Goal: Task Accomplishment & Management: Complete application form

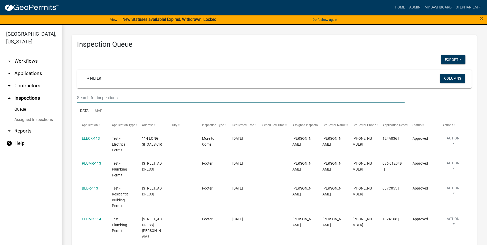
select select "3: 100"
click at [35, 74] on link "arrow_drop_down Applications" at bounding box center [31, 73] width 62 height 12
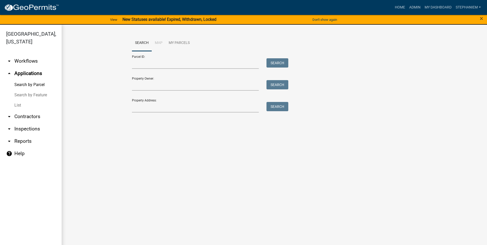
click at [29, 104] on link "List" at bounding box center [31, 105] width 62 height 10
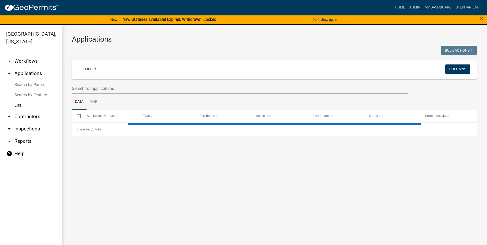
select select "2: 50"
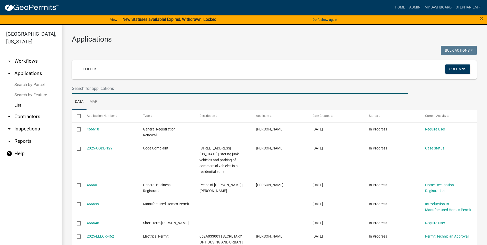
click at [142, 90] on input "text" at bounding box center [240, 88] width 336 height 11
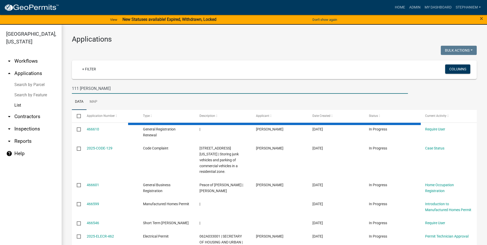
type input "111 [PERSON_NAME]"
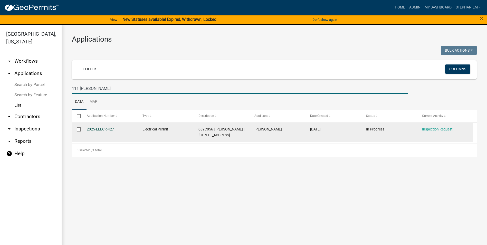
click at [102, 129] on link "2025-ELECR-427" at bounding box center [100, 129] width 27 height 4
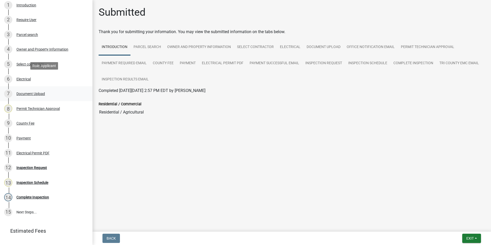
scroll to position [103, 0]
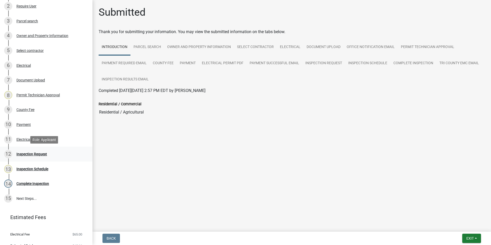
click at [72, 155] on div "12 Inspection Request" at bounding box center [44, 154] width 80 height 8
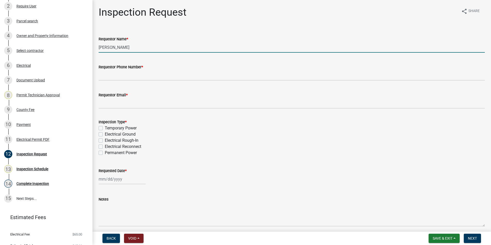
click at [135, 48] on input "[PERSON_NAME]" at bounding box center [292, 47] width 386 height 11
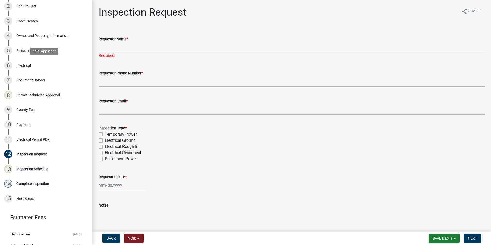
click at [40, 67] on div "6 Electrical" at bounding box center [44, 65] width 80 height 8
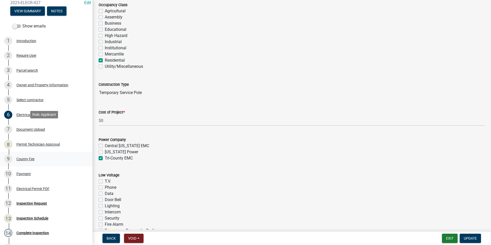
scroll to position [86, 0]
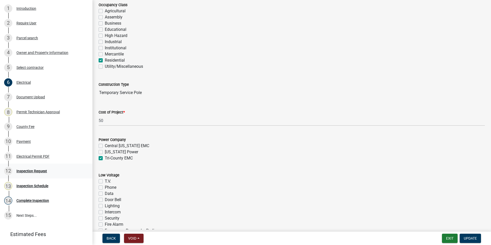
click at [46, 169] on div "Inspection Request" at bounding box center [31, 171] width 31 height 4
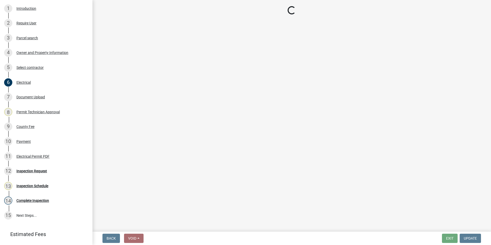
scroll to position [0, 0]
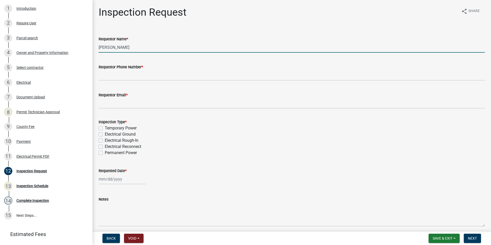
click at [135, 46] on input "[PERSON_NAME]" at bounding box center [292, 47] width 386 height 11
click at [133, 46] on input "[PERSON_NAME]" at bounding box center [292, 47] width 386 height 11
type input "[PERSON_NAME]"
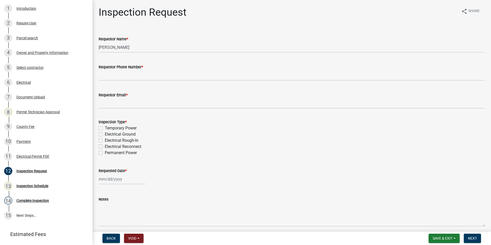
click at [105, 128] on label "Temporary Power" at bounding box center [121, 128] width 32 height 6
click at [105, 128] on input "Temporary Power" at bounding box center [106, 126] width 3 height 3
checkbox input "true"
checkbox input "false"
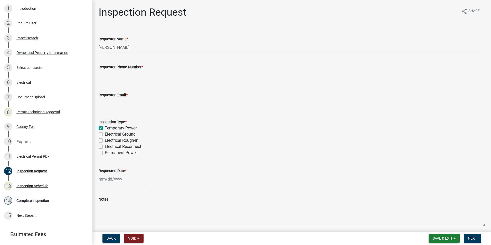
checkbox input "false"
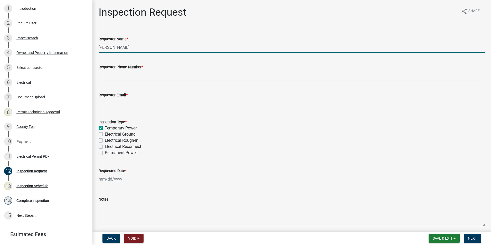
click at [122, 48] on input "[PERSON_NAME]" at bounding box center [292, 47] width 386 height 11
type input "[PERSON_NAME]"
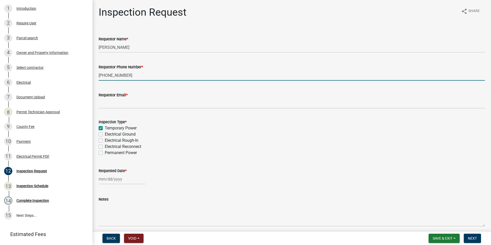
type input "[PHONE_NUMBER]"
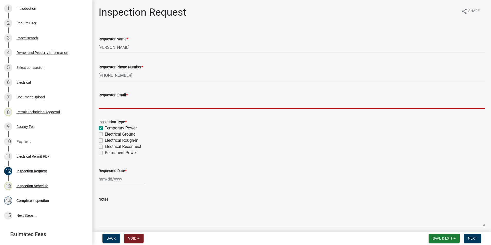
click at [128, 102] on input "Requestor Email *" at bounding box center [292, 103] width 386 height 11
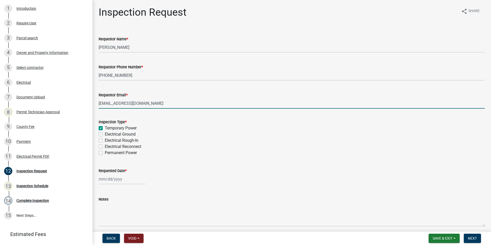
type input "[EMAIL_ADDRESS][DOMAIN_NAME]"
click at [114, 176] on div at bounding box center [122, 179] width 47 height 11
select select "8"
select select "2025"
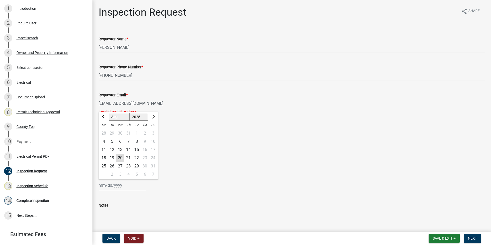
click at [241, 132] on div "Temporary Power" at bounding box center [292, 134] width 386 height 6
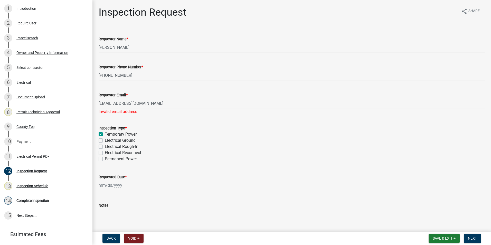
select select "8"
select select "2025"
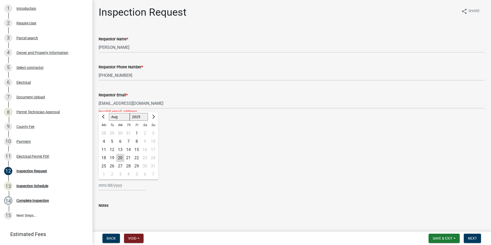
click at [108, 184] on div "[PERSON_NAME] Feb Mar Apr [PERSON_NAME][DATE] Oct Nov [DATE] 1526 1527 1528 152…" at bounding box center [122, 185] width 47 height 11
click at [122, 158] on div "20" at bounding box center [120, 158] width 8 height 8
type input "[DATE]"
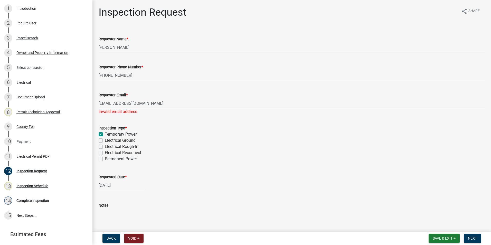
scroll to position [27, 0]
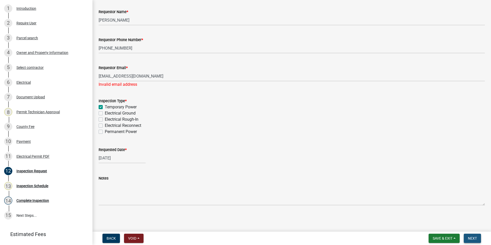
click at [467, 240] on button "Next" at bounding box center [472, 238] width 17 height 9
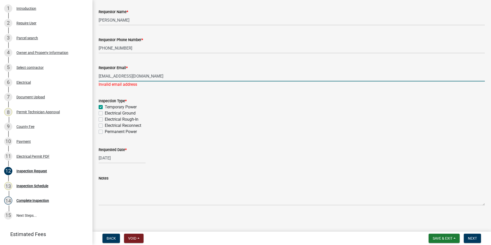
click at [157, 76] on input "[EMAIL_ADDRESS][DOMAIN_NAME]" at bounding box center [292, 76] width 386 height 11
click at [113, 77] on input "[EMAIL_ADDRESS][DOMAIN_NAME]" at bounding box center [292, 76] width 386 height 11
type input "willie&[EMAIL_ADDRESS][DOMAIN_NAME]"
click at [168, 89] on wm-data-entity-input "Requestor Email * willie&[EMAIL_ADDRESS][DOMAIN_NAME] Invalid email address" at bounding box center [292, 75] width 386 height 34
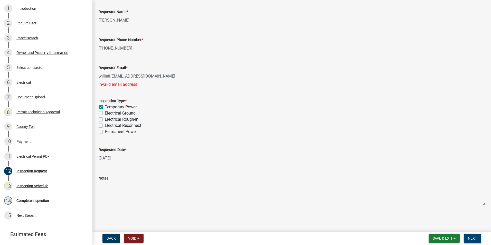
click at [476, 239] on span "Next" at bounding box center [472, 238] width 9 height 4
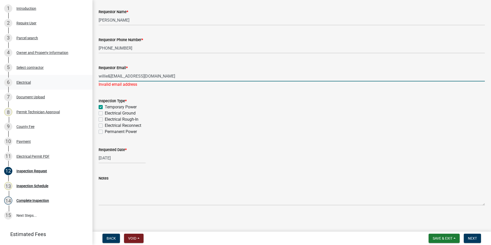
drag, startPoint x: 152, startPoint y: 77, endPoint x: 56, endPoint y: 79, distance: 96.0
click at [56, 79] on div "Electrical Permit 2025-ELECR-427 Edit View Summary Notes Show emails 1 Introduc…" at bounding box center [245, 122] width 491 height 245
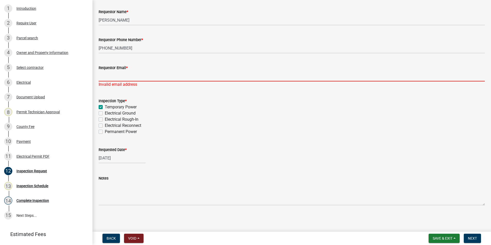
type input "e"
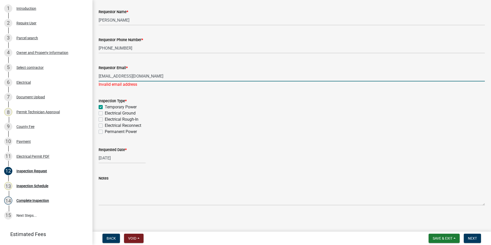
type input "[EMAIL_ADDRESS][DOMAIN_NAME]"
click at [224, 156] on div "[DATE]" at bounding box center [292, 158] width 386 height 11
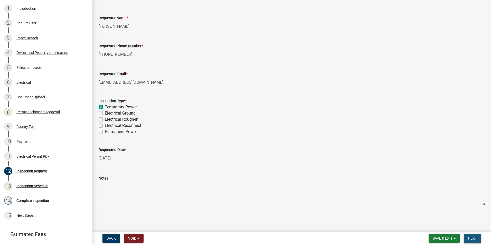
click at [476, 240] on span "Next" at bounding box center [472, 238] width 9 height 4
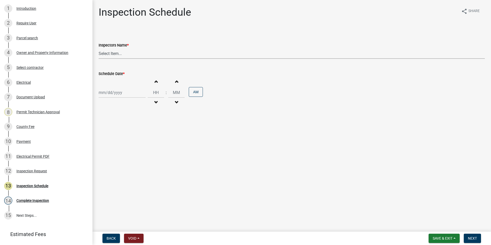
click at [112, 58] on select "Select Item... mrivera ([PERSON_NAME]) jstokes ([PERSON_NAME]) asmith105 ([PERS…" at bounding box center [292, 53] width 386 height 11
select select "a0ea4169-8540-4a2c-b9f4-cf4c1ffdeb95"
click at [99, 48] on select "Select Item... mrivera ([PERSON_NAME]) jstokes ([PERSON_NAME]) asmith105 ([PERS…" at bounding box center [292, 53] width 386 height 11
click at [113, 97] on div at bounding box center [122, 92] width 47 height 11
select select "8"
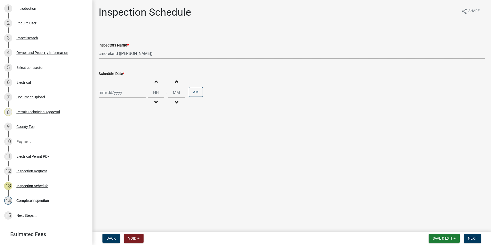
select select "2025"
click at [131, 143] on div "21" at bounding box center [128, 144] width 8 height 8
type input "[DATE]"
click at [477, 236] on button "Next" at bounding box center [472, 238] width 17 height 9
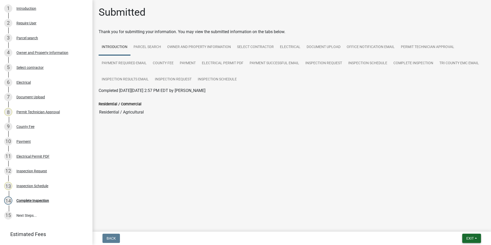
click at [472, 238] on span "Exit" at bounding box center [469, 238] width 7 height 4
click at [472, 228] on button "Save & Exit" at bounding box center [460, 225] width 41 height 12
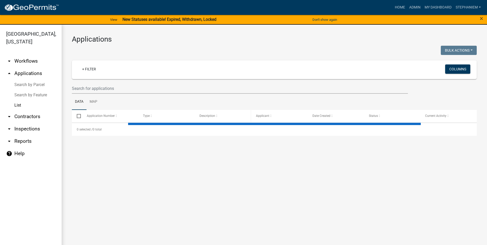
select select "2: 50"
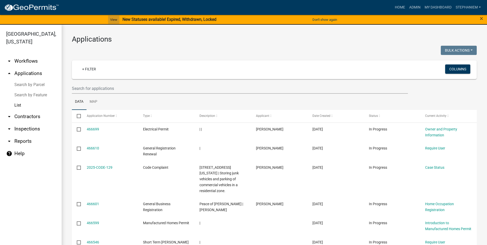
click at [116, 20] on link "View" at bounding box center [113, 19] width 11 height 8
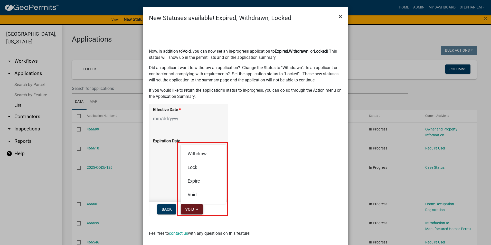
click at [339, 17] on span "×" at bounding box center [340, 16] width 3 height 7
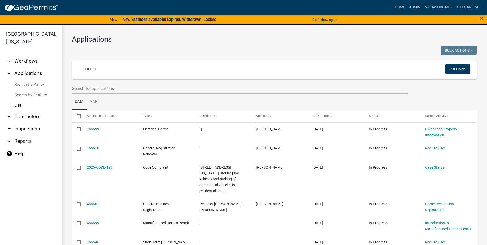
click at [479, 17] on div "×" at bounding box center [466, 19] width 41 height 11
click at [482, 17] on span "×" at bounding box center [481, 18] width 3 height 7
